Goal: Information Seeking & Learning: Find specific fact

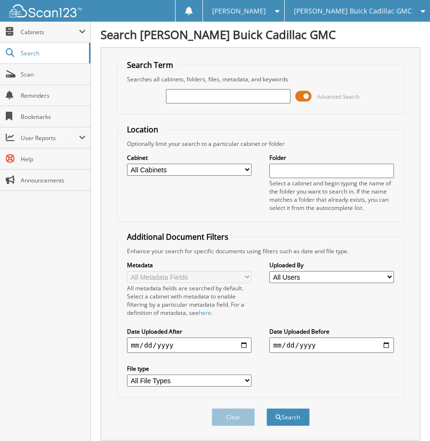
click at [197, 99] on input "text" at bounding box center [228, 96] width 125 height 14
type input "255127"
click at [267, 408] on button "Search" at bounding box center [288, 417] width 43 height 18
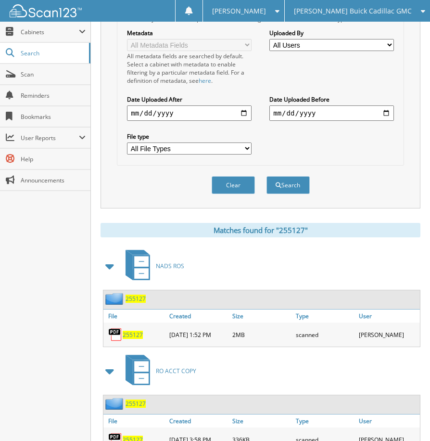
scroll to position [272, 0]
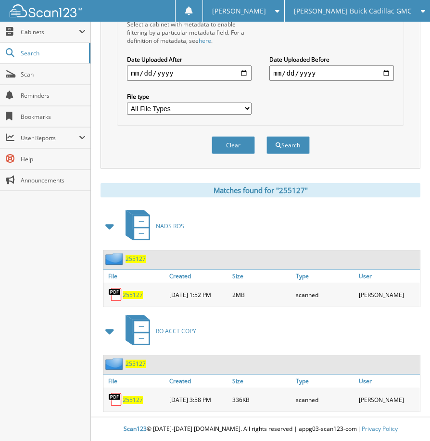
click at [133, 258] on span "255127" at bounding box center [136, 259] width 20 height 8
